Goal: Information Seeking & Learning: Check status

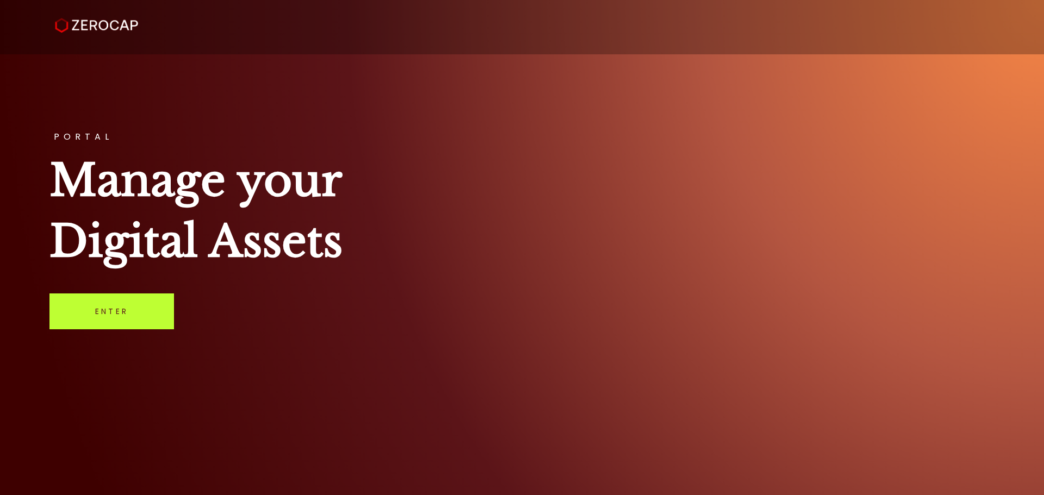
click at [154, 306] on link "Enter" at bounding box center [111, 312] width 125 height 36
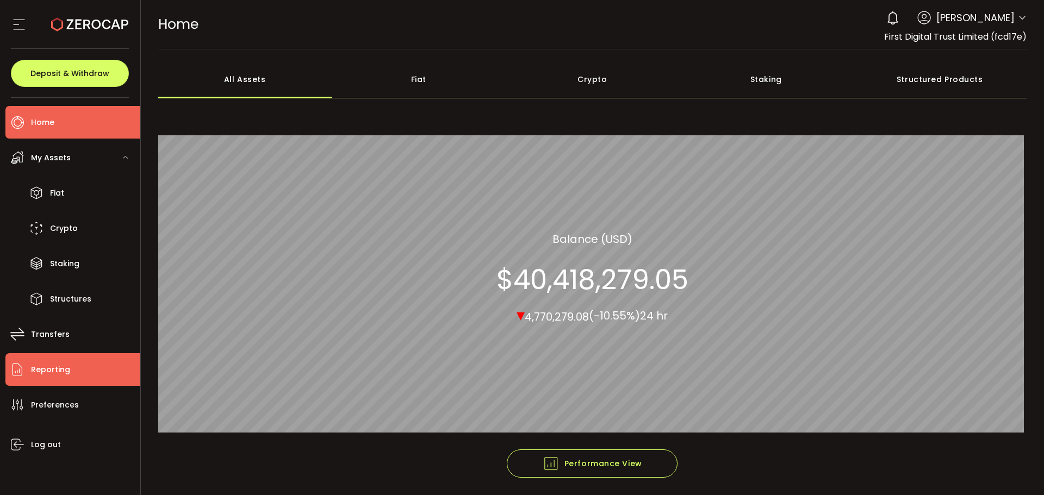
click at [57, 383] on li "Reporting" at bounding box center [72, 369] width 134 height 33
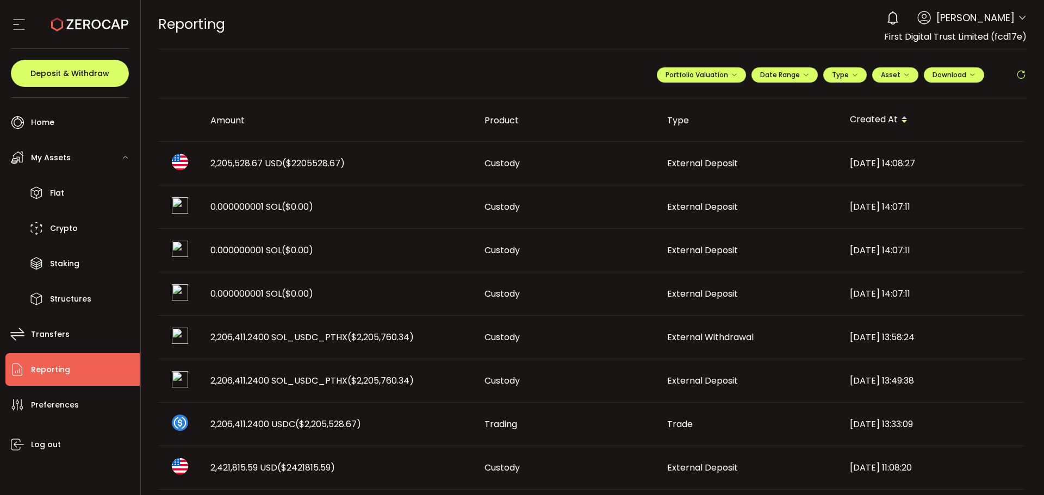
click at [406, 169] on div "2,205,528.67 USD ($2205528.67)" at bounding box center [339, 163] width 274 height 13
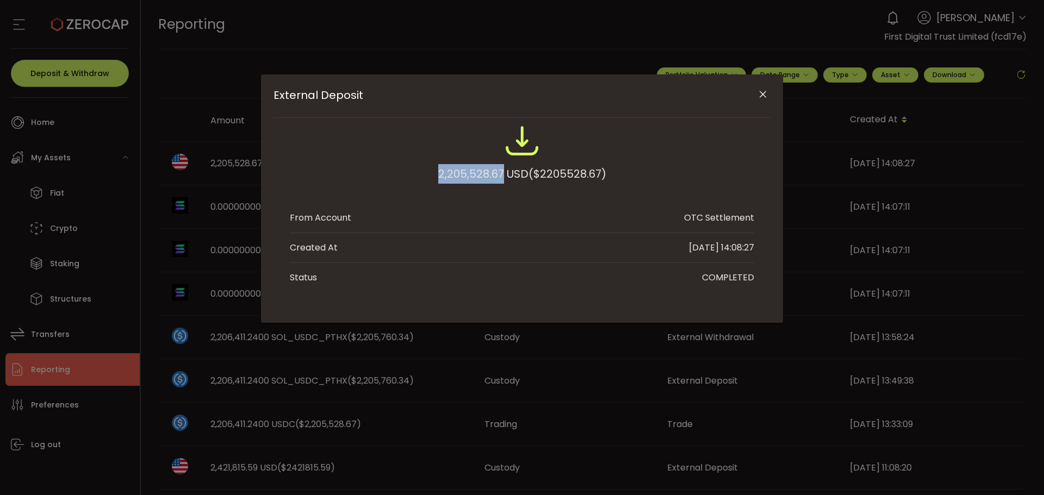
drag, startPoint x: 435, startPoint y: 171, endPoint x: 500, endPoint y: 169, distance: 64.7
click at [500, 169] on div "2,205,528.67 USD ($2205528.67)" at bounding box center [522, 158] width 464 height 71
click at [500, 169] on div "2,205,528.67 USD ($2205528.67)" at bounding box center [522, 174] width 168 height 20
drag, startPoint x: 500, startPoint y: 169, endPoint x: 437, endPoint y: 167, distance: 63.1
click at [438, 167] on div "2,205,528.67 USD ($2205528.67)" at bounding box center [522, 174] width 168 height 20
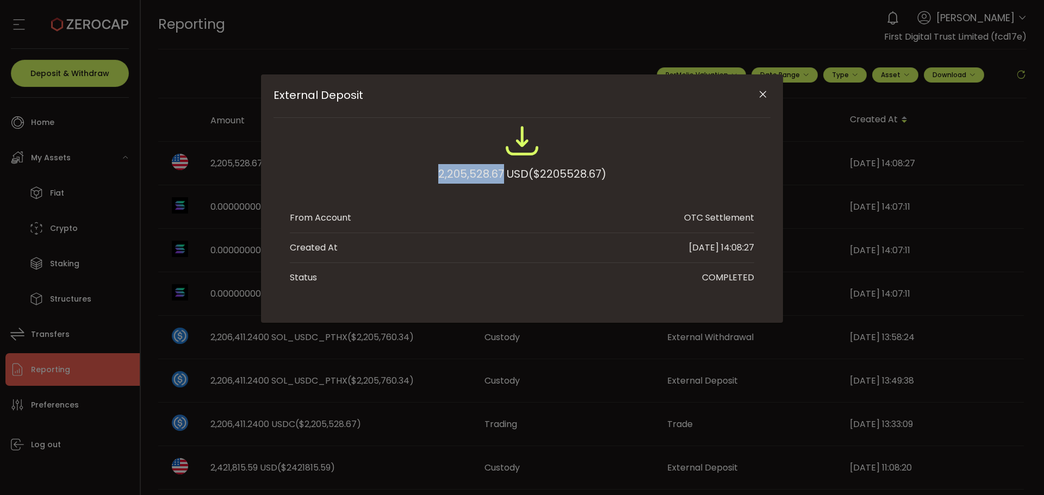
copy div "2,205,528.67"
